Goal: Complete application form

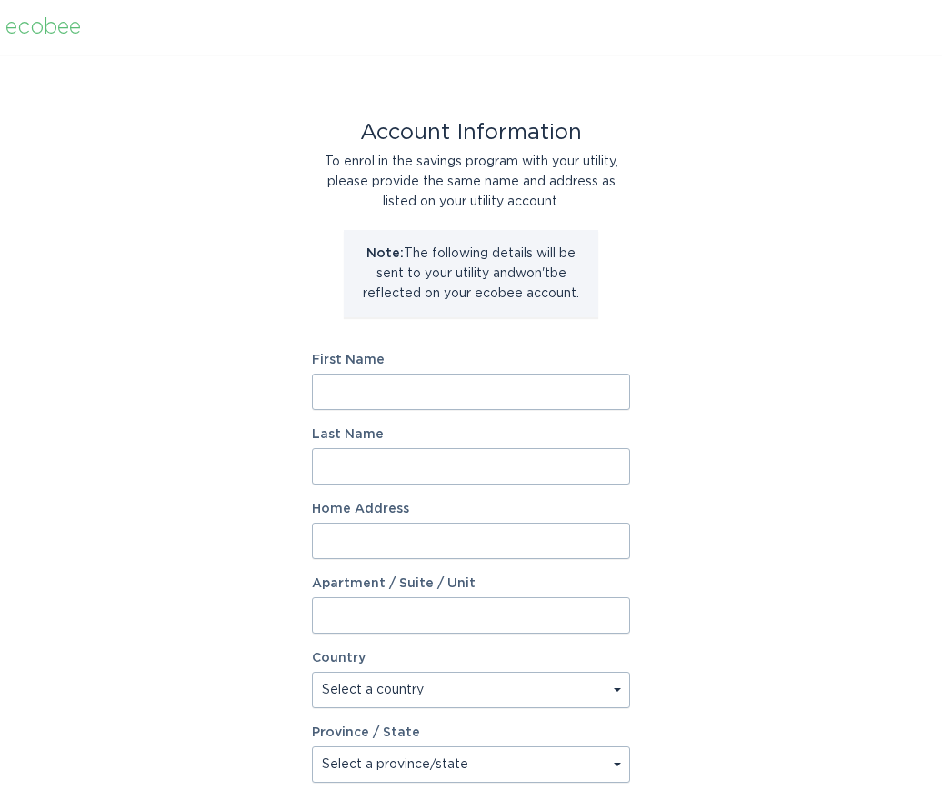
click at [453, 401] on input "First Name" at bounding box center [471, 392] width 318 height 36
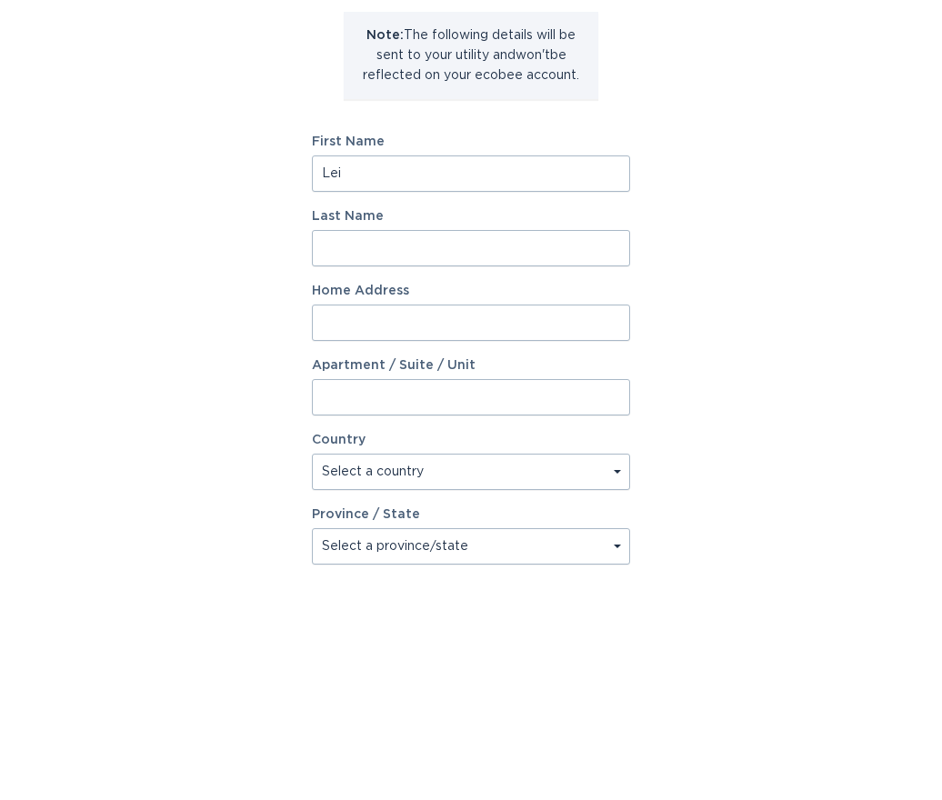
type input "Lei"
click at [378, 448] on input "Last Name" at bounding box center [471, 466] width 318 height 36
type input "J"
type input "[PERSON_NAME]"
click at [406, 523] on input "Home Address" at bounding box center [471, 541] width 318 height 36
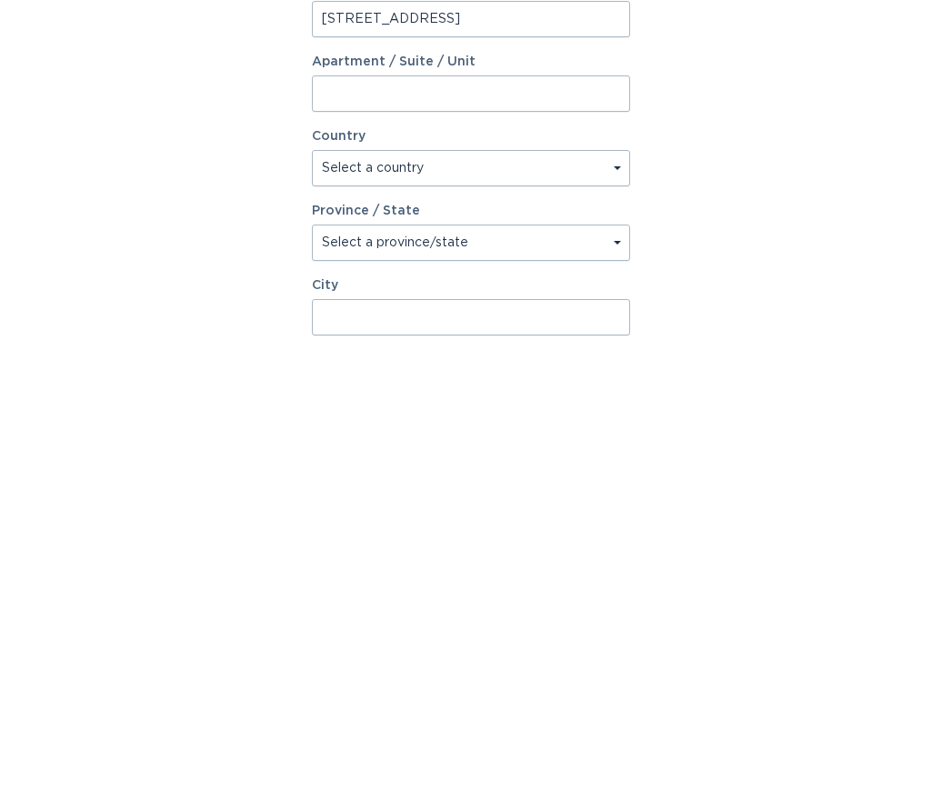
type input "[STREET_ADDRESS]"
click at [490, 602] on select "Select a country [GEOGRAPHIC_DATA] [GEOGRAPHIC_DATA]" at bounding box center [471, 620] width 318 height 36
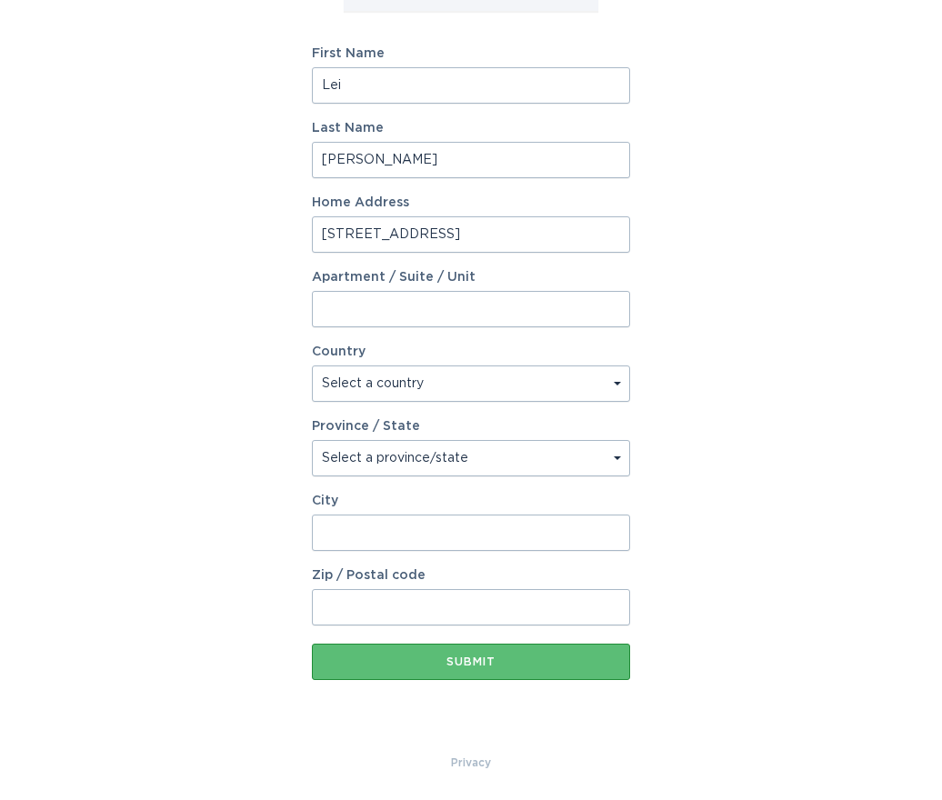
select select "US"
click at [464, 457] on select "Select a province/state [US_STATE] [US_STATE] [US_STATE] [US_STATE] [US_STATE] …" at bounding box center [471, 458] width 318 height 36
select select "CA"
click at [380, 529] on input "City" at bounding box center [471, 533] width 318 height 36
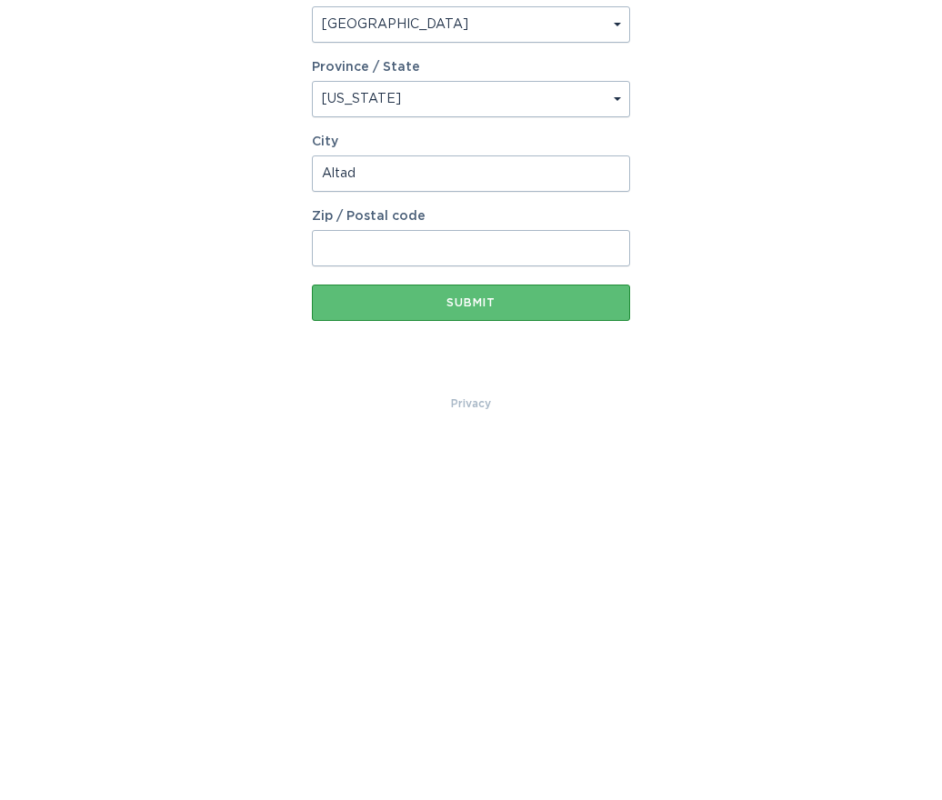
type input "Altade"
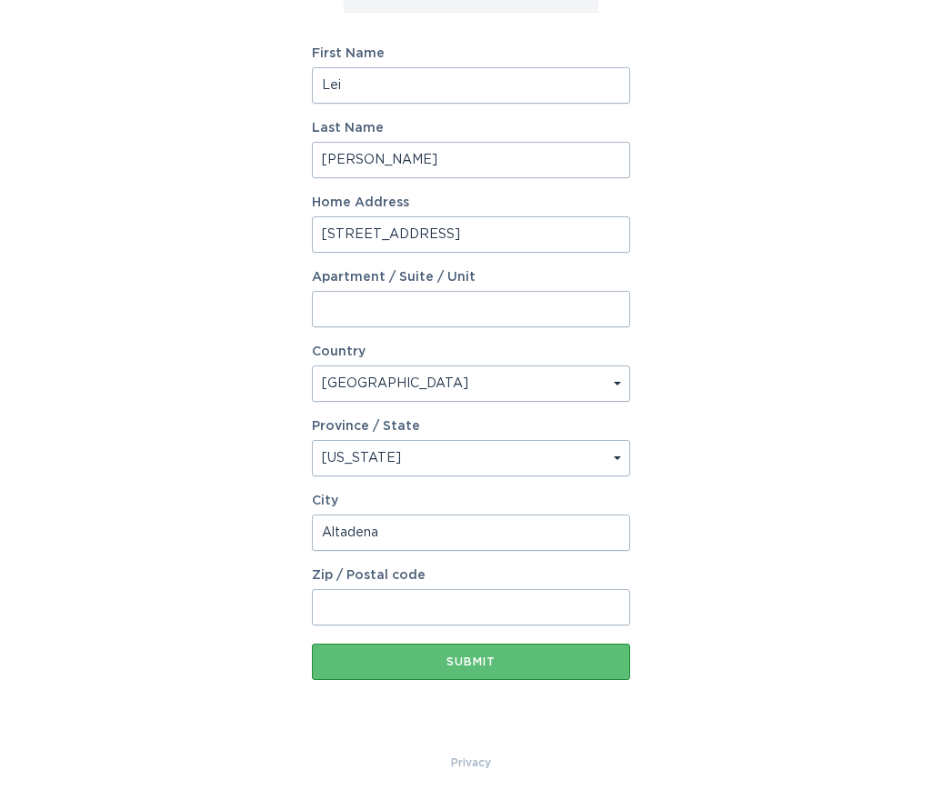
type input "Altadena"
type input "91001"
click at [497, 656] on button "Submit" at bounding box center [471, 662] width 318 height 36
